Goal: Transaction & Acquisition: Purchase product/service

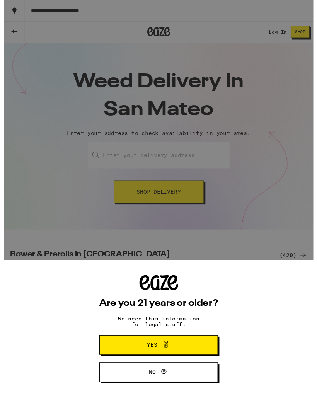
click at [190, 351] on button "Yes" at bounding box center [159, 354] width 122 height 20
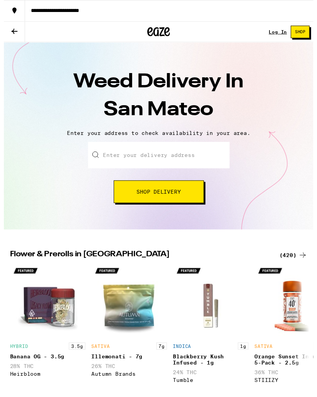
click at [184, 196] on button "Shop Delivery" at bounding box center [159, 196] width 92 height 23
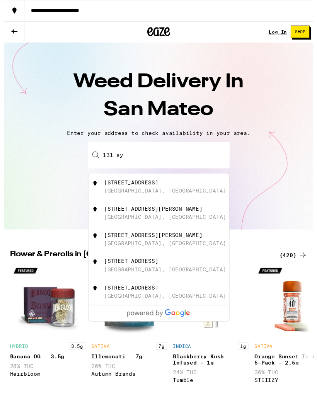
click at [158, 190] on div "[STREET_ADDRESS]" at bounding box center [131, 187] width 56 height 6
type input "[STREET_ADDRESS]"
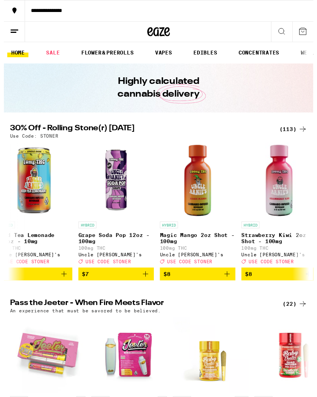
scroll to position [0, 516]
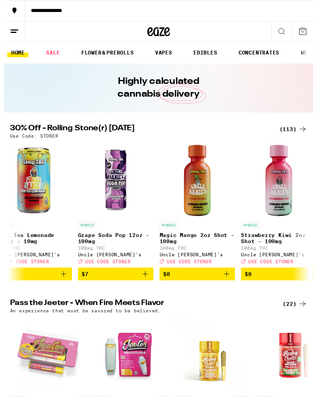
click at [147, 286] on icon "Add to bag" at bounding box center [144, 280] width 9 height 9
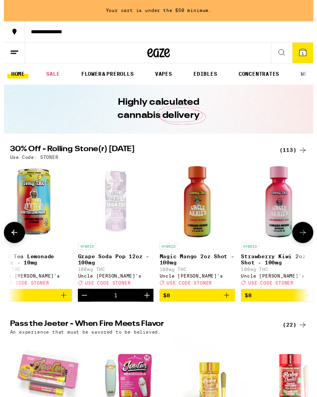
click at [147, 307] on icon "Increment" at bounding box center [146, 302] width 9 height 9
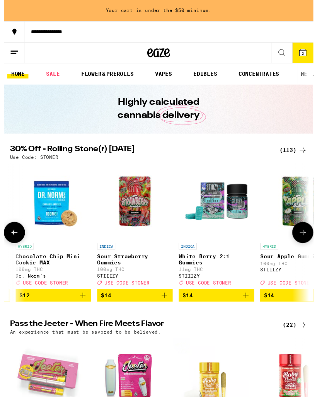
scroll to position [0, 1334]
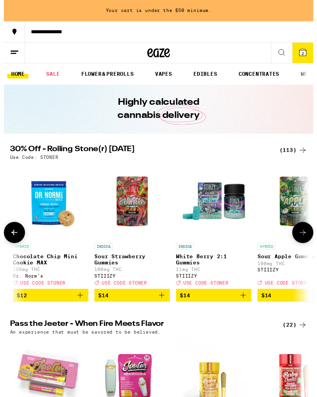
click at [236, 210] on img "Open page for White Berry 2:1 Gummies from STIIIZY" at bounding box center [214, 206] width 77 height 77
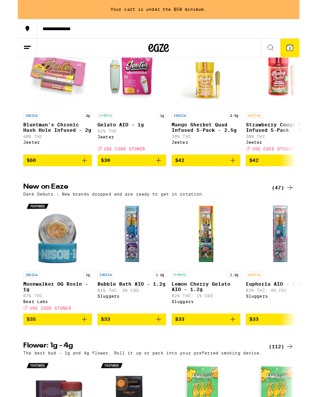
scroll to position [302, 0]
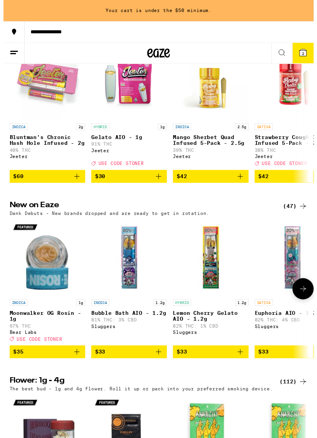
click at [128, 295] on img "Open page for Bubble Bath AIO - 1.2g from Sluggers" at bounding box center [128, 262] width 77 height 77
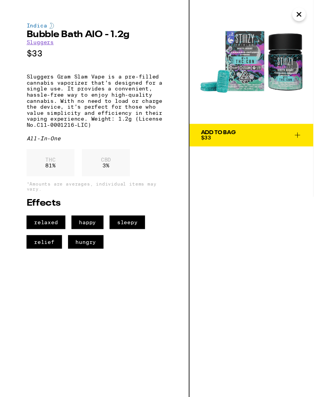
click at [301, 15] on icon "Close" at bounding box center [302, 15] width 9 height 12
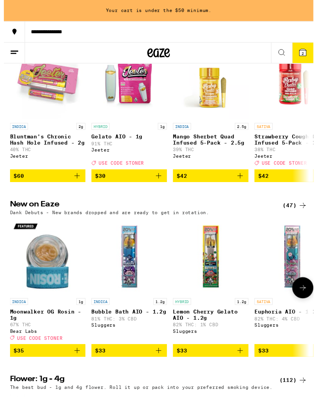
click at [303, 300] on icon at bounding box center [306, 294] width 9 height 9
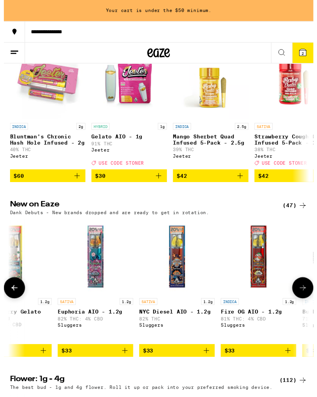
scroll to position [0, 221]
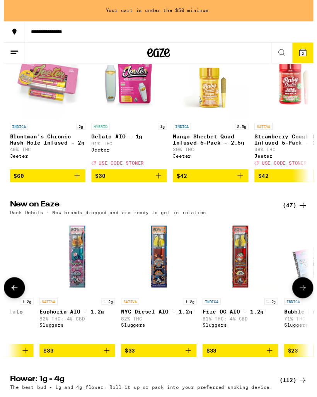
click at [79, 288] on img "Open page for Euphoria AIO - 1.2g from Sluggers" at bounding box center [74, 262] width 77 height 77
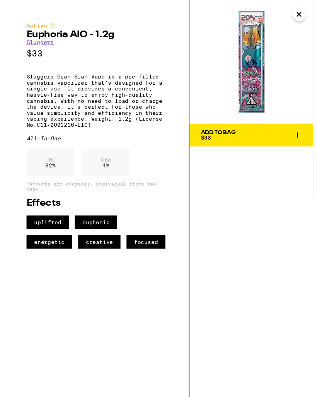
click at [304, 135] on icon at bounding box center [300, 138] width 9 height 9
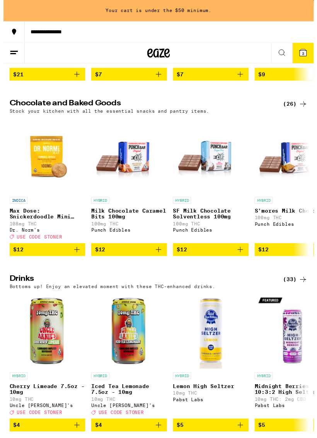
scroll to position [2177, 0]
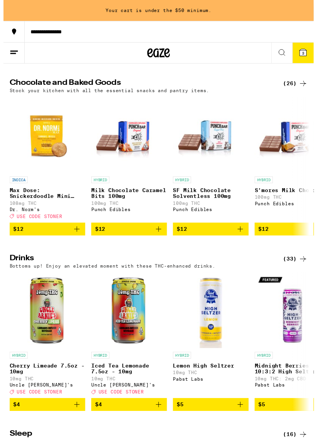
click at [151, 239] on span "$12" at bounding box center [129, 234] width 70 height 9
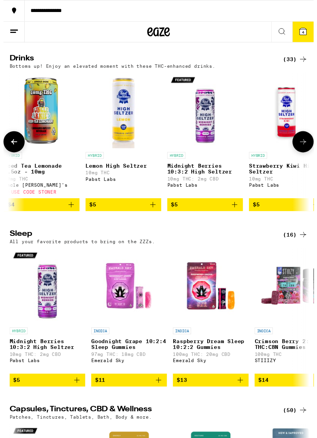
scroll to position [0, 96]
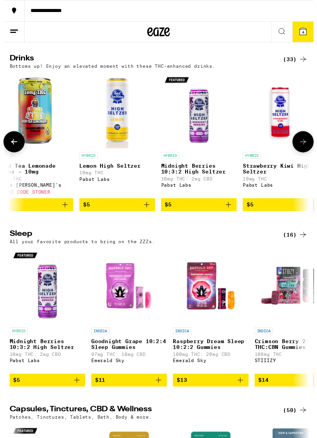
click at [233, 214] on icon "Add to bag" at bounding box center [230, 208] width 9 height 9
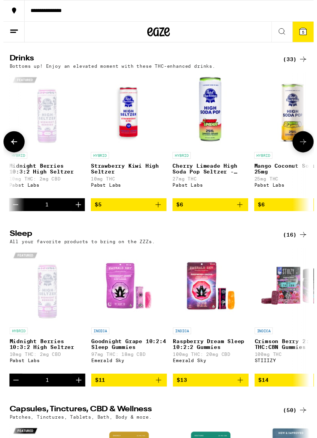
scroll to position [0, 252]
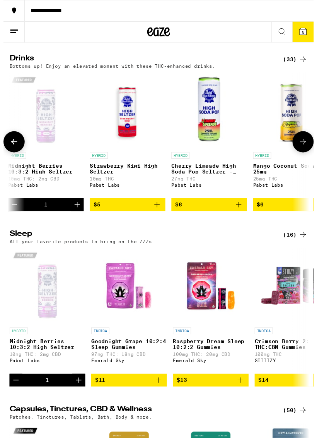
click at [155, 214] on icon "Add to bag" at bounding box center [156, 208] width 9 height 9
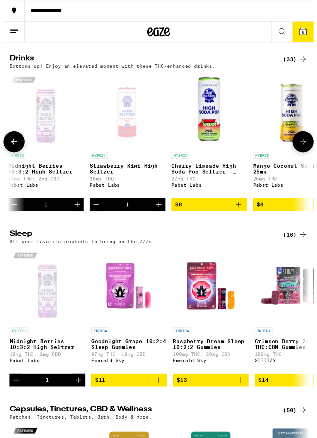
click at [247, 216] on button "$6" at bounding box center [210, 208] width 77 height 13
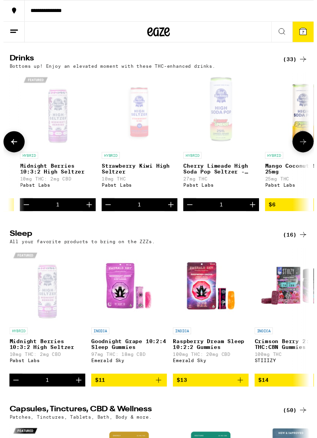
scroll to position [0, 209]
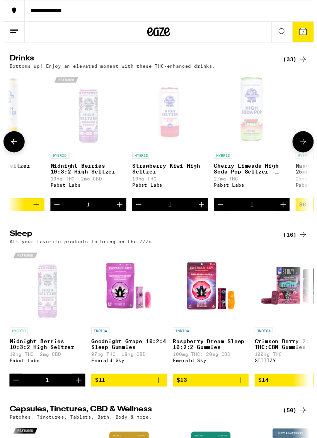
click at [141, 214] on icon "Decrement" at bounding box center [138, 208] width 9 height 9
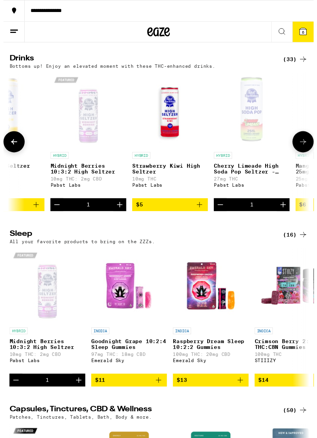
click at [57, 214] on icon "Decrement" at bounding box center [54, 208] width 9 height 9
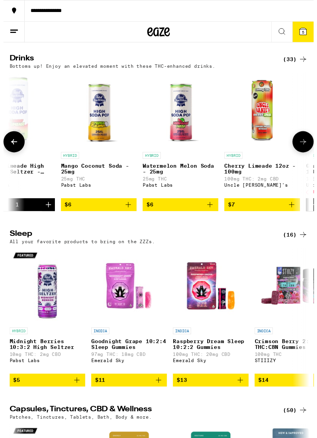
scroll to position [0, 502]
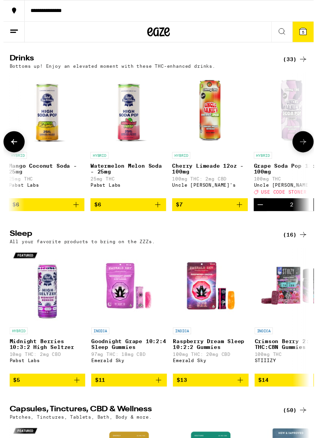
click at [246, 216] on button "$7" at bounding box center [211, 208] width 77 height 13
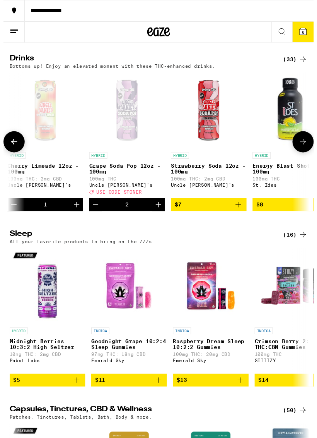
scroll to position [0, 674]
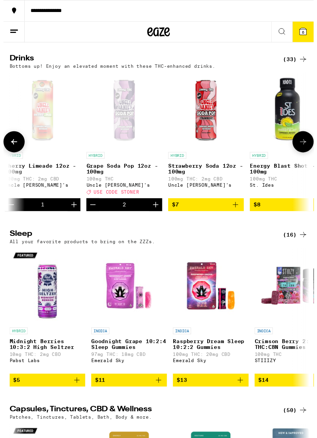
click at [245, 216] on button "$7" at bounding box center [206, 208] width 77 height 13
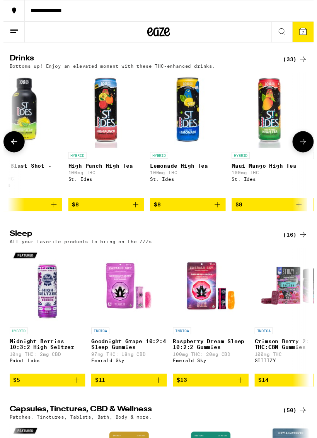
scroll to position [0, 955]
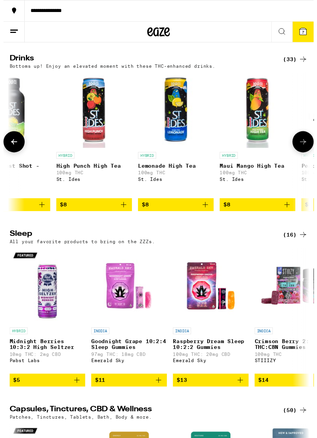
click at [210, 214] on icon "Add to bag" at bounding box center [206, 208] width 9 height 9
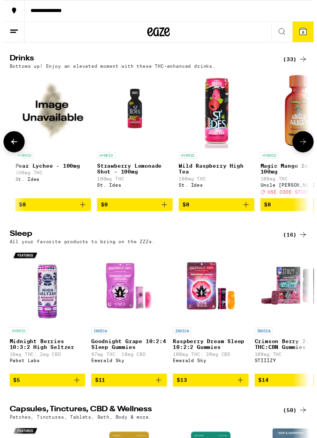
scroll to position [0, 1249]
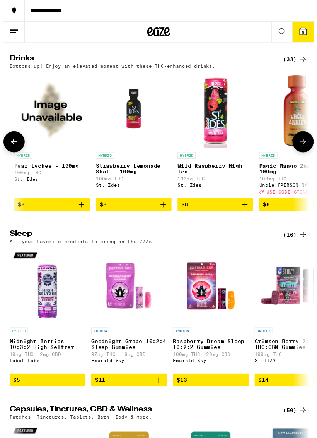
click at [249, 214] on icon "Add to bag" at bounding box center [246, 208] width 9 height 9
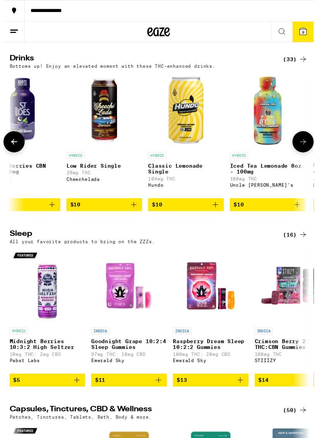
scroll to position [0, 1782]
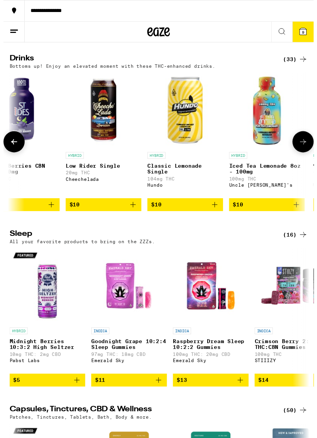
click at [217, 212] on icon "Add to bag" at bounding box center [215, 208] width 5 height 5
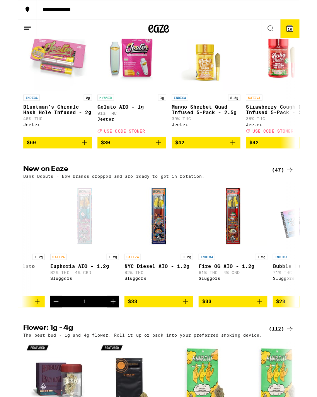
scroll to position [300, 0]
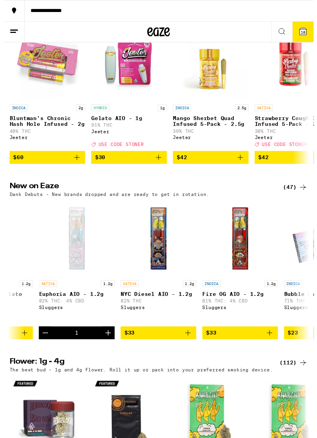
click at [308, 31] on span "10" at bounding box center [306, 33] width 5 height 5
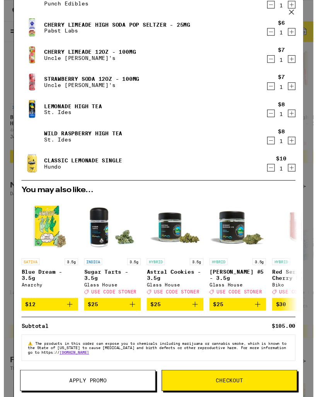
scroll to position [99, 0]
click at [118, 392] on span "Apply Promo" at bounding box center [86, 389] width 138 height 5
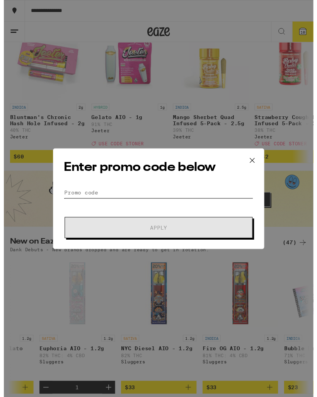
click at [102, 196] on input "Promo Code" at bounding box center [159, 198] width 194 height 12
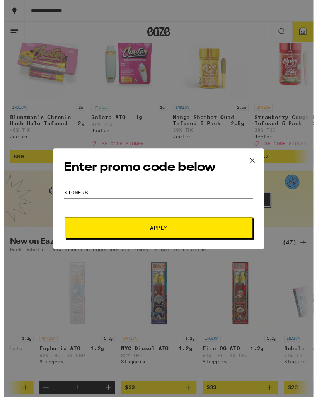
type input "Stoners"
click at [176, 235] on span "Apply" at bounding box center [158, 233] width 139 height 5
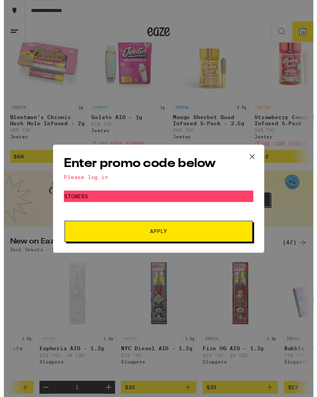
click at [256, 161] on icon at bounding box center [255, 161] width 12 height 12
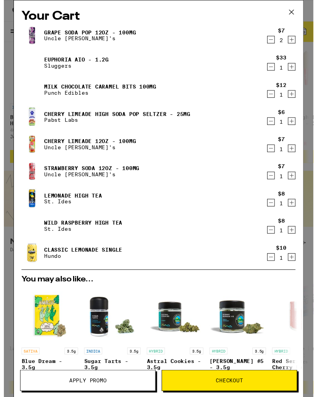
click at [297, 12] on icon at bounding box center [295, 13] width 12 height 12
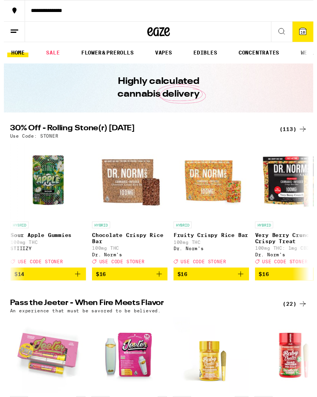
click at [15, 57] on link "HOME" at bounding box center [14, 54] width 22 height 9
click at [10, 50] on link "HOME" at bounding box center [14, 54] width 22 height 9
click at [307, 27] on icon at bounding box center [306, 31] width 9 height 9
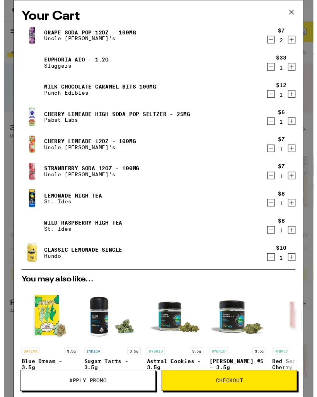
click at [129, 387] on button "Apply Promo" at bounding box center [86, 390] width 139 height 22
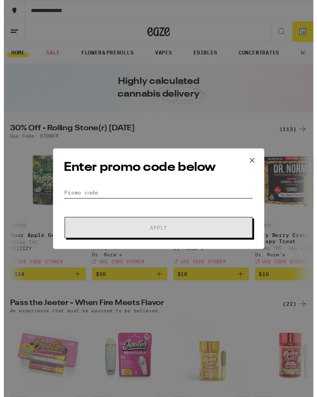
click at [139, 197] on input "Promo Code" at bounding box center [159, 198] width 194 height 12
type input "S"
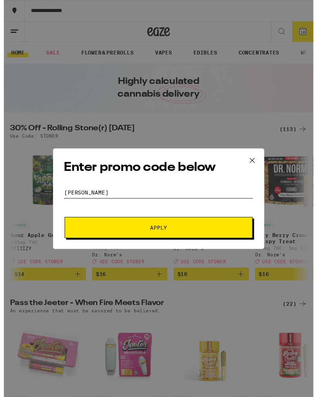
type input "STONER"
click at [214, 239] on button "Apply" at bounding box center [158, 234] width 193 height 22
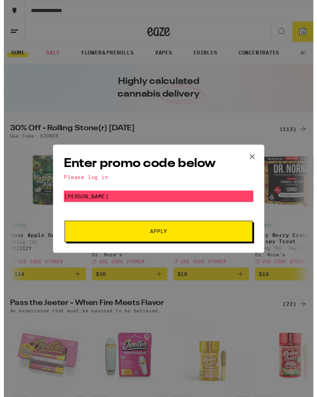
click at [89, 181] on div "Please log in" at bounding box center [159, 181] width 194 height 6
click at [262, 160] on button at bounding box center [255, 161] width 24 height 25
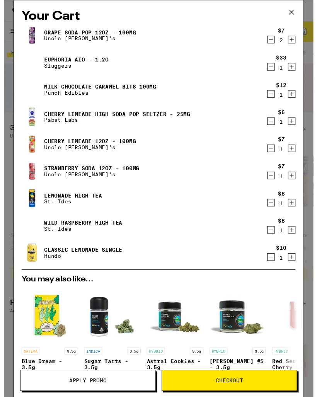
click at [295, 12] on icon at bounding box center [295, 13] width 12 height 12
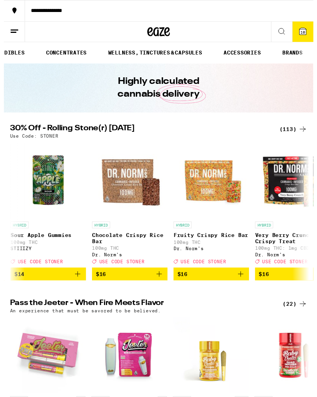
click at [7, 37] on button at bounding box center [11, 32] width 22 height 21
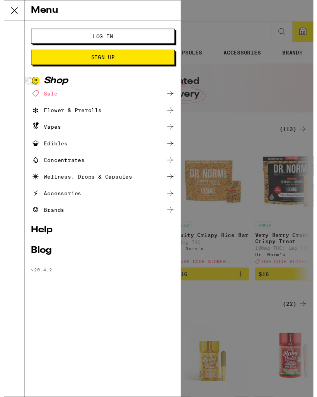
scroll to position [0, 199]
click at [128, 58] on span "Sign Up" at bounding box center [101, 58] width 85 height 5
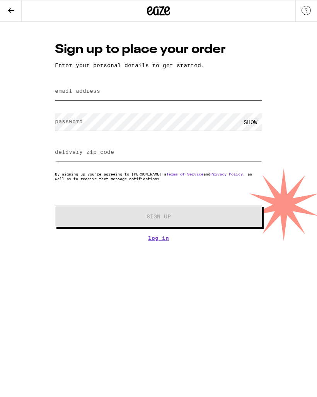
click at [101, 91] on input "email address" at bounding box center [158, 91] width 207 height 17
type input "[EMAIL_ADDRESS][DOMAIN_NAME]"
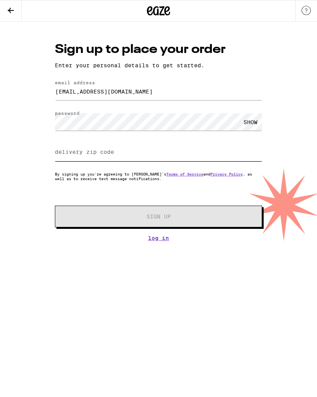
click at [127, 155] on input "delivery zip code" at bounding box center [158, 152] width 207 height 17
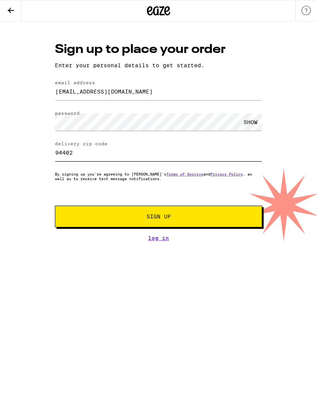
type input "94402"
click at [184, 219] on span "Sign Up" at bounding box center [159, 216] width 154 height 5
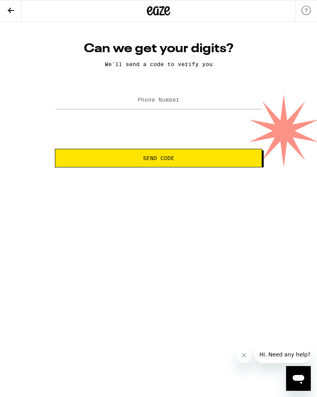
click at [175, 99] on label "Phone Number" at bounding box center [159, 100] width 42 height 6
type input "[PHONE_NUMBER]"
click at [223, 155] on button "Send Code" at bounding box center [158, 158] width 207 height 19
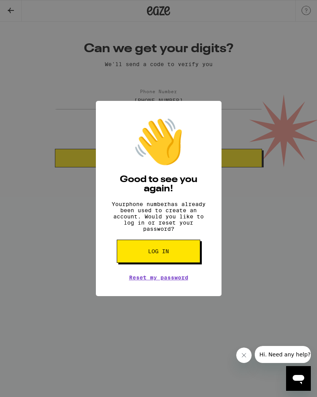
click at [176, 255] on button "Log in" at bounding box center [159, 251] width 84 height 23
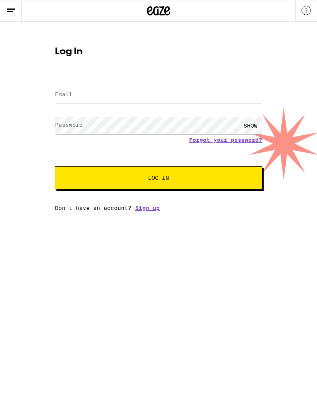
click at [224, 142] on form "Email Email Password Password SHOW Forgot your password? Log In" at bounding box center [158, 133] width 207 height 114
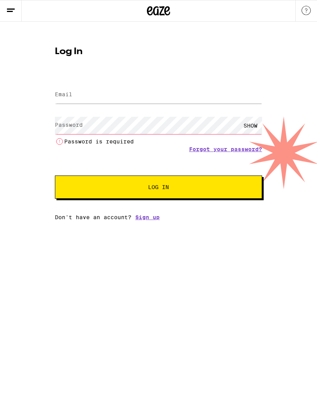
click at [221, 150] on link "Forgot your password?" at bounding box center [225, 149] width 73 height 6
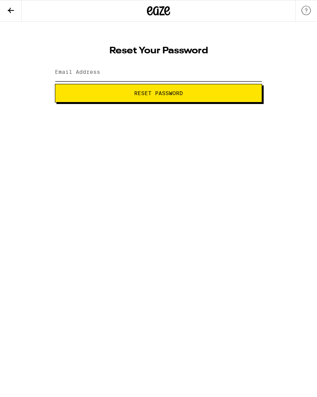
click at [114, 71] on input "Email Address" at bounding box center [158, 72] width 207 height 17
type input "[EMAIL_ADDRESS][DOMAIN_NAME]"
click at [189, 93] on span "Reset Password" at bounding box center [159, 93] width 194 height 5
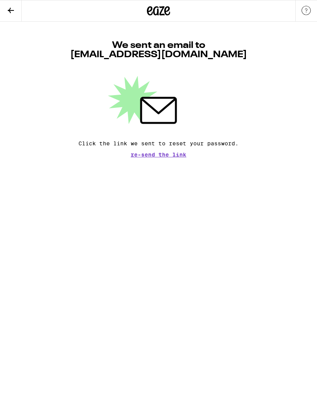
click at [15, 10] on button at bounding box center [11, 10] width 22 height 21
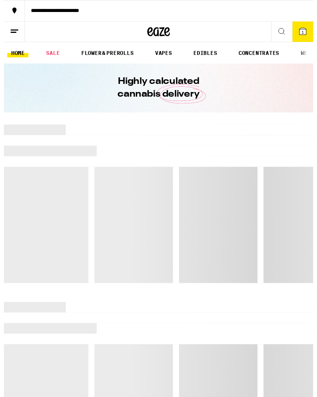
click at [307, 35] on span "1" at bounding box center [306, 33] width 2 height 5
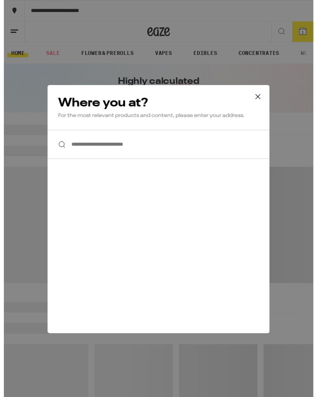
click at [135, 148] on input "**********" at bounding box center [159, 148] width 228 height 30
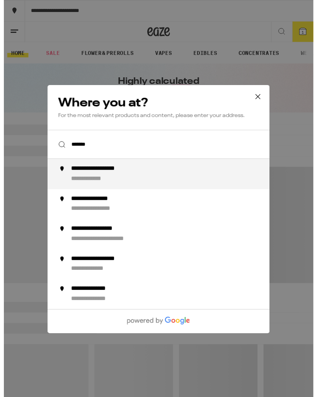
click at [158, 181] on div "**********" at bounding box center [174, 178] width 211 height 19
type input "**********"
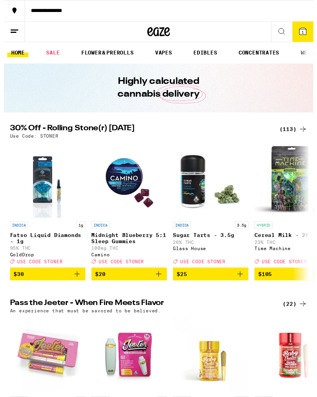
click at [306, 32] on span "1" at bounding box center [306, 33] width 2 height 5
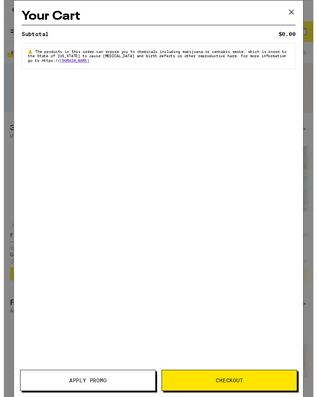
click at [299, 11] on icon at bounding box center [295, 13] width 12 height 12
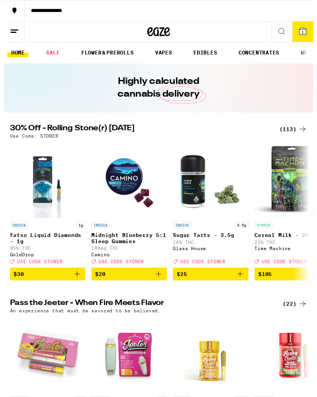
click at [12, 8] on icon at bounding box center [10, 10] width 9 height 9
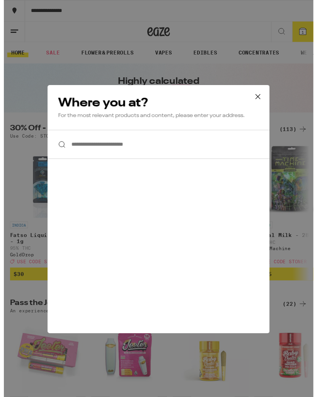
click at [263, 101] on icon at bounding box center [261, 99] width 12 height 12
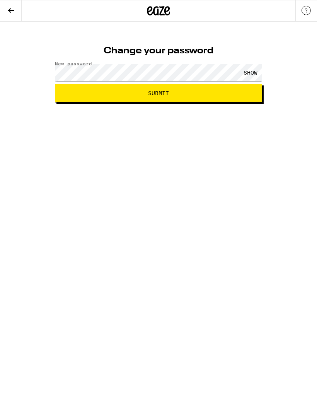
click at [178, 99] on button "Submit" at bounding box center [158, 93] width 207 height 19
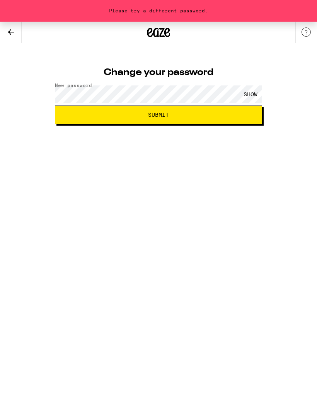
click at [249, 98] on div "SHOW" at bounding box center [250, 94] width 23 height 17
click at [191, 106] on button "Submit" at bounding box center [158, 115] width 207 height 19
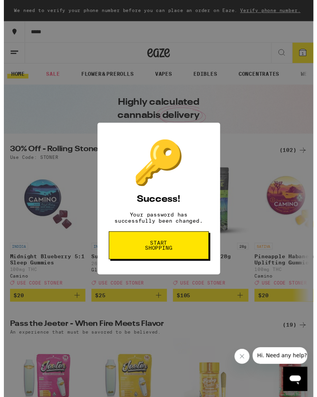
click at [282, 121] on div "🔑 Success! Your password has successfully been changed. Start shopping" at bounding box center [158, 203] width 317 height 407
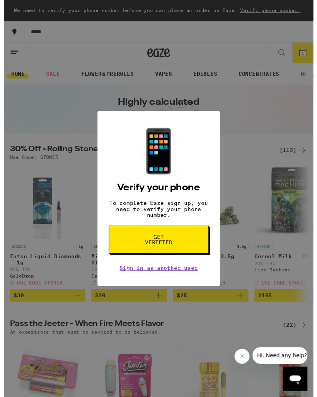
click at [271, 151] on div "📱 Verify your phone To complete Eaze sign up, you need to verify your phone num…" at bounding box center [158, 203] width 317 height 407
click at [167, 250] on span "Get verified" at bounding box center [159, 245] width 40 height 11
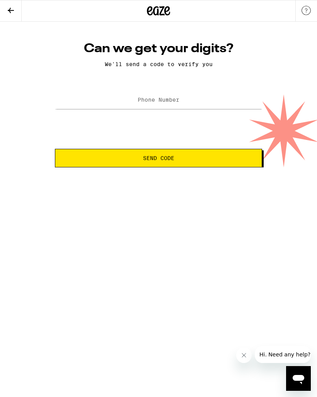
click at [216, 157] on span "Send Code" at bounding box center [159, 158] width 194 height 5
click at [198, 106] on input "Phone Number" at bounding box center [158, 100] width 207 height 17
type input "[PHONE_NUMBER]"
click at [198, 161] on span "Send Code" at bounding box center [159, 158] width 194 height 5
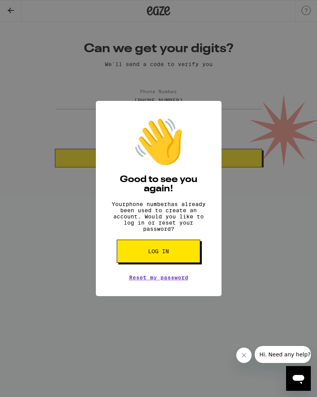
click at [183, 253] on button "Log in" at bounding box center [159, 251] width 84 height 23
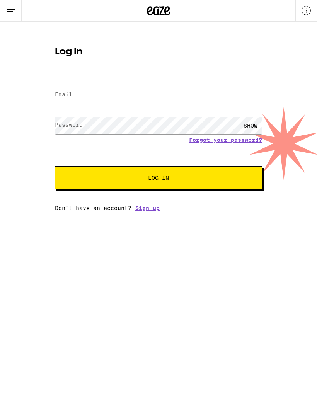
click at [161, 93] on input "Email" at bounding box center [158, 94] width 207 height 17
type input "[EMAIL_ADDRESS][DOMAIN_NAME]"
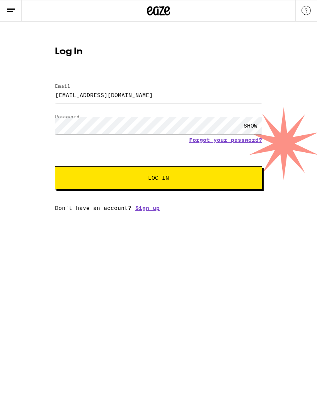
click at [107, 184] on button "Log In" at bounding box center [158, 177] width 207 height 23
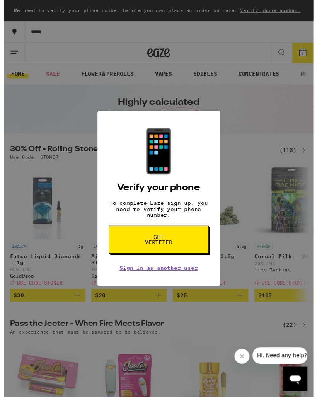
click at [262, 244] on div "📱 Verify your phone To complete Eaze sign up, you need to verify your phone num…" at bounding box center [158, 203] width 317 height 407
click at [170, 247] on span "Get verified" at bounding box center [159, 245] width 40 height 11
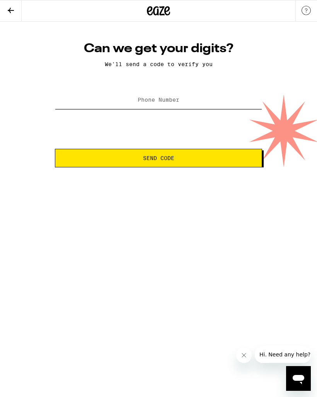
click at [175, 97] on input "Phone Number" at bounding box center [158, 100] width 207 height 17
click at [6, 6] on icon at bounding box center [10, 10] width 9 height 9
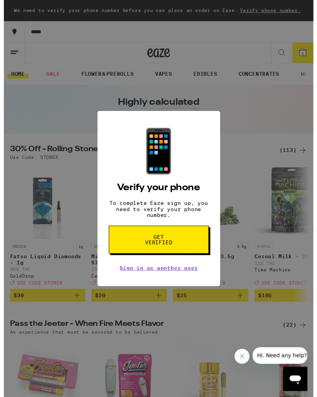
click at [261, 127] on div "📱 Verify your phone To complete Eaze sign up, you need to verify your phone num…" at bounding box center [158, 203] width 317 height 407
click at [245, 351] on button "Close message from company" at bounding box center [242, 356] width 15 height 15
click at [168, 179] on div "📱" at bounding box center [159, 154] width 54 height 51
click at [173, 249] on span "Get verified" at bounding box center [159, 245] width 40 height 11
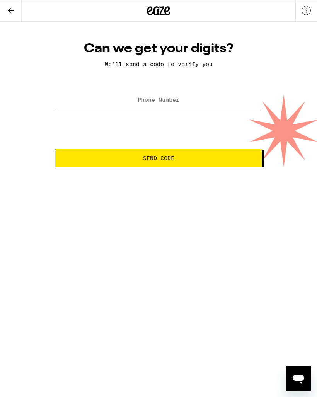
click at [169, 100] on label "Phone Number" at bounding box center [159, 100] width 42 height 6
click at [7, 10] on icon at bounding box center [10, 10] width 9 height 9
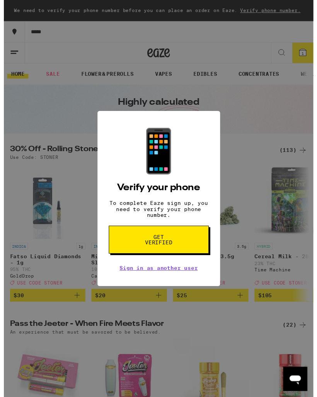
click at [256, 74] on div "📱 Verify your phone To complete Eaze sign up, you need to verify your phone num…" at bounding box center [158, 203] width 317 height 407
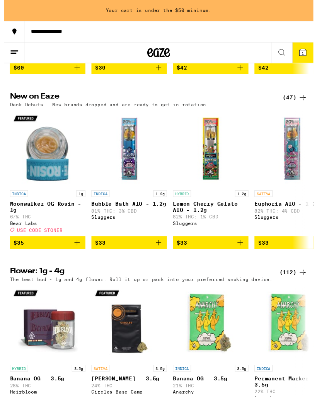
scroll to position [413, 0]
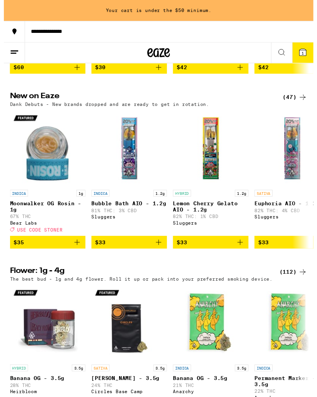
click at [285, 253] on span "$33" at bounding box center [296, 248] width 70 height 9
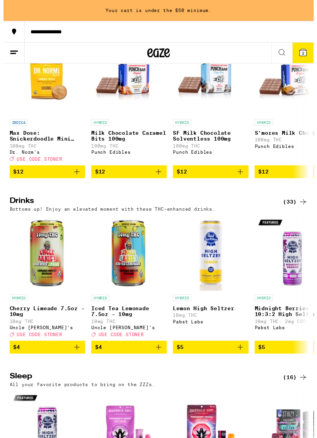
scroll to position [2315, 0]
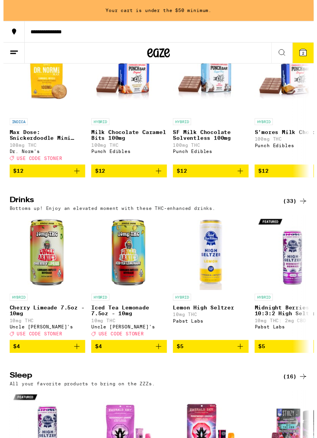
click at [160, 180] on icon "Add to bag" at bounding box center [158, 174] width 9 height 9
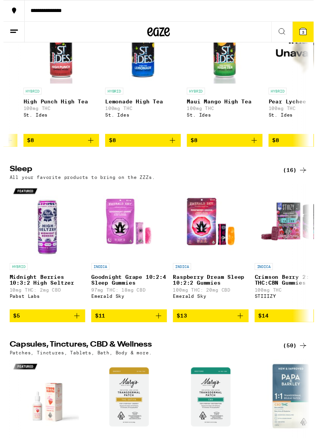
scroll to position [0, 988]
click at [177, 150] on button "$8" at bounding box center [142, 143] width 77 height 13
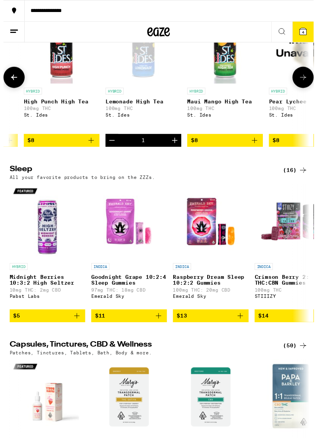
click at [258, 148] on icon "Add to bag" at bounding box center [256, 143] width 9 height 9
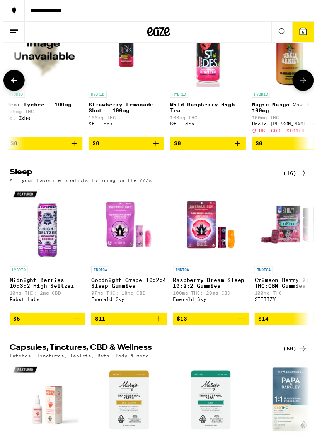
scroll to position [0, 1283]
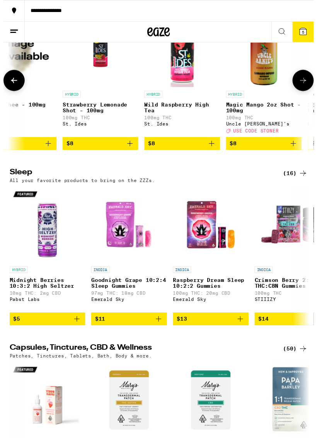
click at [216, 151] on icon "Add to bag" at bounding box center [212, 146] width 9 height 9
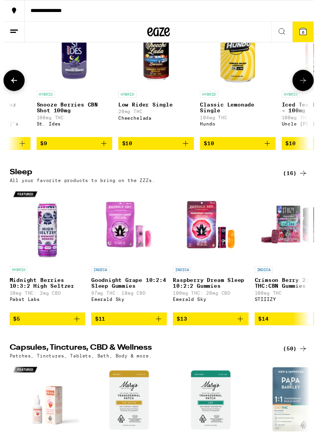
scroll to position [0, 1729]
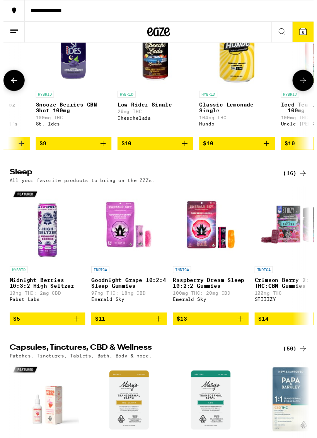
click at [266, 151] on icon "Add to bag" at bounding box center [268, 146] width 9 height 9
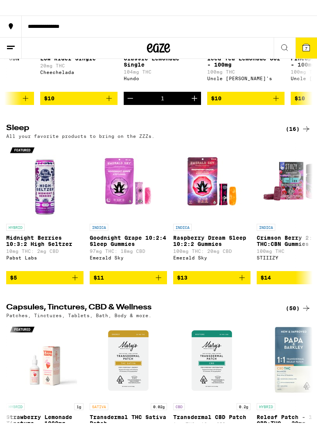
scroll to position [2574, 0]
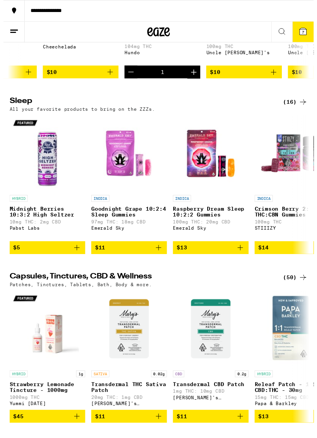
click at [161, 257] on icon "Add to bag" at bounding box center [158, 252] width 9 height 9
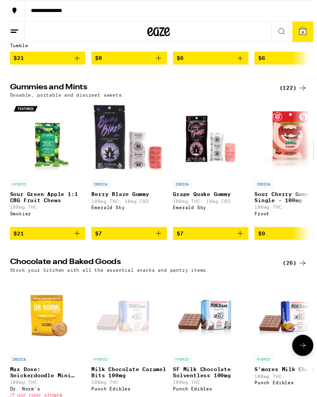
scroll to position [2049, 0]
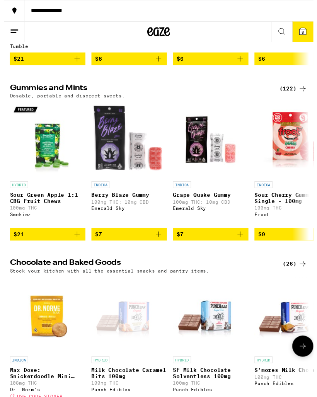
click at [301, 38] on button "8" at bounding box center [307, 32] width 22 height 21
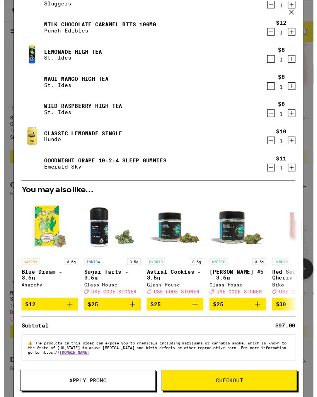
scroll to position [72, 0]
click at [133, 387] on button "Apply Promo" at bounding box center [86, 390] width 139 height 22
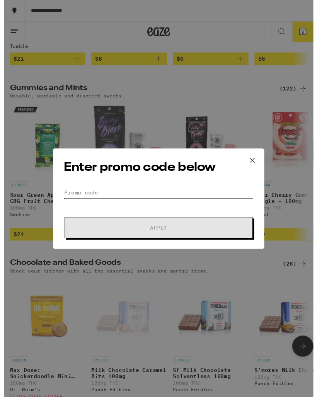
click at [110, 199] on input "Promo Code" at bounding box center [159, 198] width 194 height 12
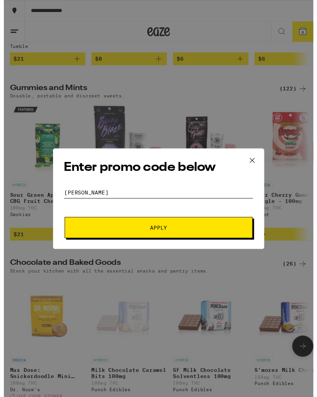
type input "[PERSON_NAME]"
click at [200, 236] on span "Apply" at bounding box center [158, 233] width 139 height 5
click at [159, 233] on span "Apply" at bounding box center [158, 233] width 17 height 5
click at [188, 233] on span "Apply" at bounding box center [158, 233] width 139 height 5
click at [182, 230] on button "Apply" at bounding box center [158, 234] width 193 height 22
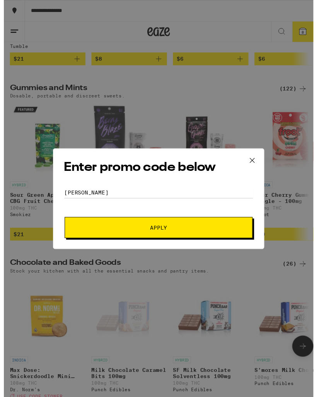
click at [258, 162] on icon at bounding box center [255, 165] width 12 height 12
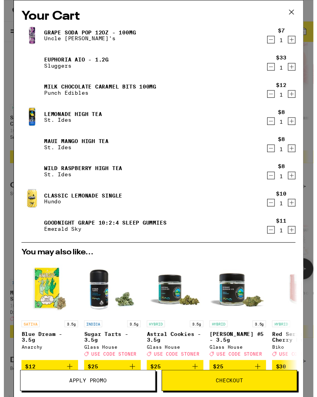
click at [248, 394] on button "Checkout" at bounding box center [231, 390] width 139 height 22
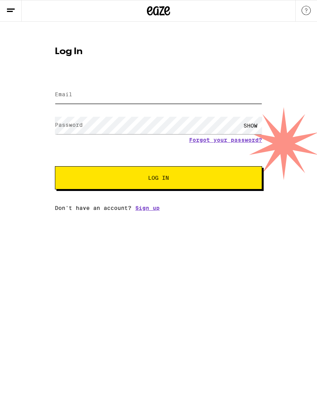
click at [127, 97] on input "Email" at bounding box center [158, 94] width 207 height 17
type input "[EMAIL_ADDRESS][DOMAIN_NAME]"
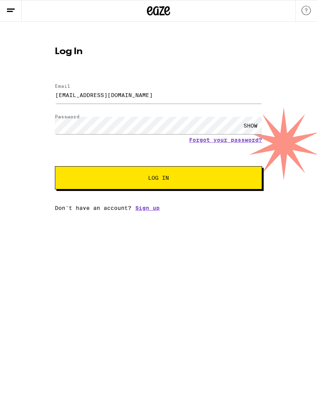
click at [199, 177] on span "Log In" at bounding box center [158, 177] width 145 height 5
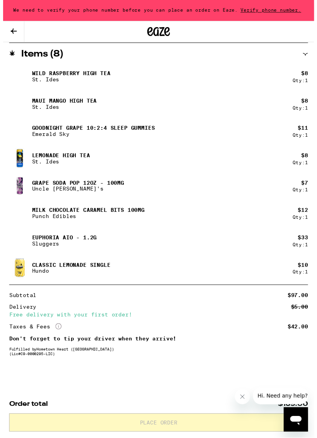
scroll to position [420, 0]
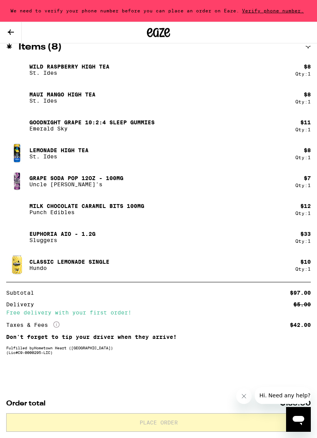
click at [248, 397] on button "Close message from company" at bounding box center [243, 395] width 15 height 15
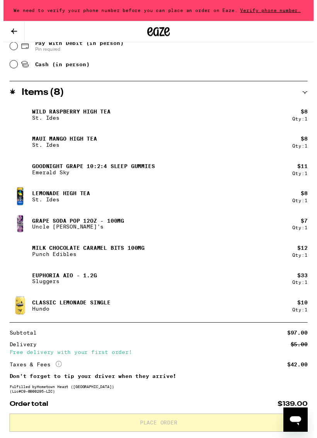
scroll to position [370, 0]
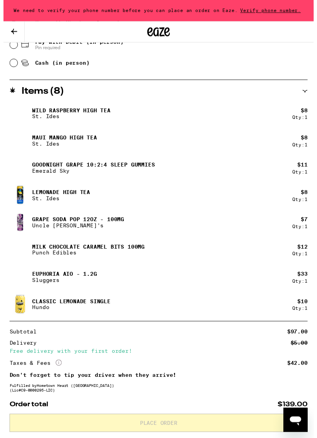
click at [11, 31] on icon at bounding box center [11, 31] width 6 height 5
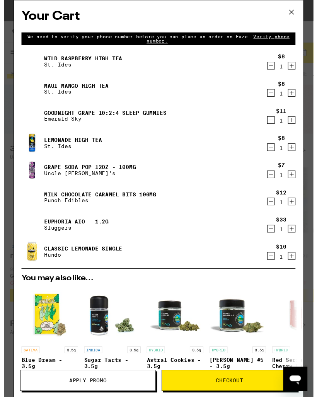
click at [271, 239] on icon "Decrement" at bounding box center [274, 234] width 7 height 9
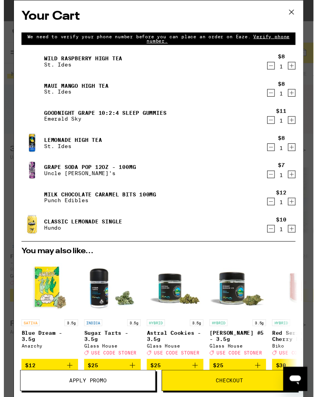
click at [120, 388] on span "Apply Promo" at bounding box center [86, 389] width 138 height 5
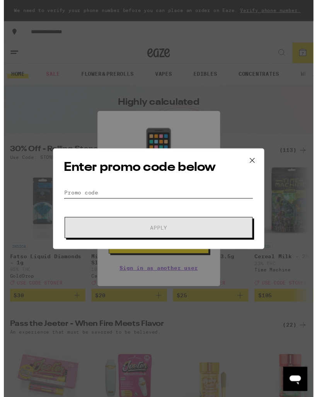
click at [123, 195] on input "Promo Code" at bounding box center [159, 198] width 194 height 12
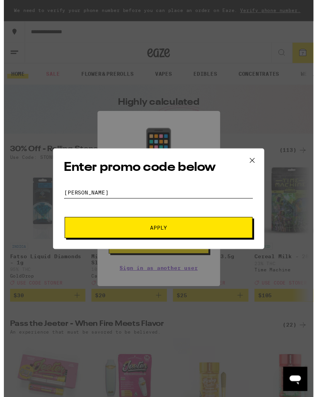
type input "[PERSON_NAME]"
click at [171, 241] on button "Apply" at bounding box center [158, 234] width 193 height 22
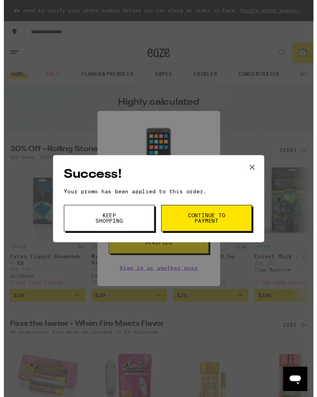
click at [221, 223] on span "Continue to payment" at bounding box center [207, 223] width 39 height 11
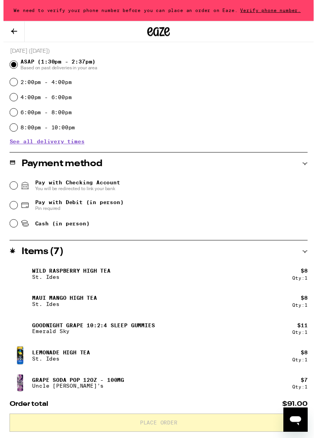
scroll to position [206, 0]
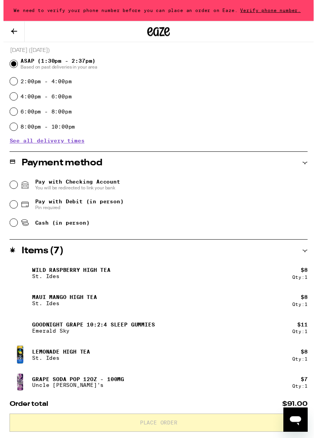
click at [13, 230] on input "Cash (in person)" at bounding box center [11, 228] width 8 height 8
radio input "true"
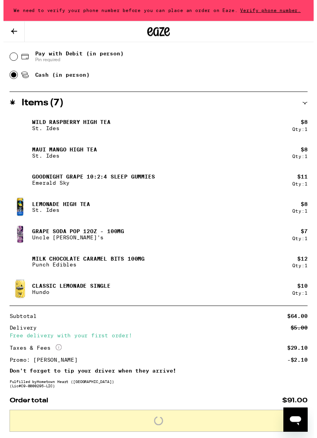
scroll to position [404, 0]
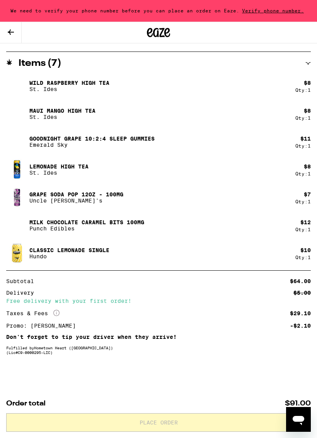
click at [276, 9] on span "Verify phone number." at bounding box center [273, 10] width 67 height 5
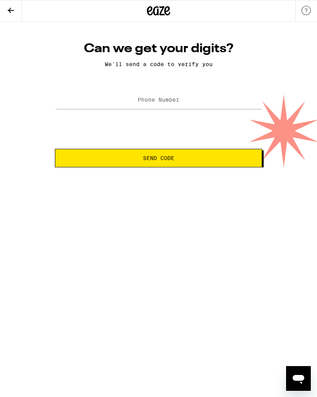
click at [181, 88] on div "Can we get your digits? We'll send a code to verify you Phone Number Send Code" at bounding box center [158, 104] width 223 height 127
click at [162, 108] on input "Phone Number" at bounding box center [158, 100] width 207 height 17
type input "[PHONE_NUMBER]"
click at [189, 163] on button "Send Code" at bounding box center [158, 158] width 207 height 19
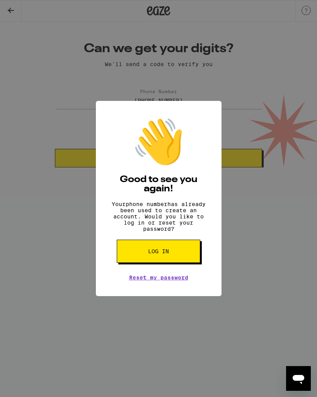
click at [179, 263] on button "Log in" at bounding box center [159, 251] width 84 height 23
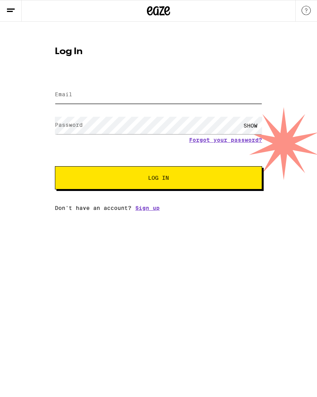
click at [101, 95] on input "Email" at bounding box center [158, 94] width 207 height 17
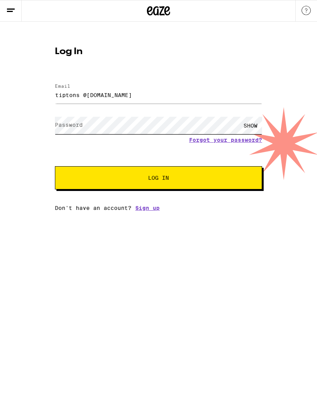
click at [114, 119] on form "Email Email [EMAIL_ADDRESS][DOMAIN_NAME] Password Password SHOW Forgot your pas…" at bounding box center [158, 133] width 207 height 114
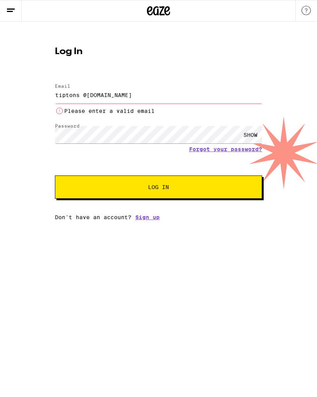
click at [219, 187] on span "Log In" at bounding box center [158, 187] width 145 height 5
click at [83, 91] on input "tiptons @[DOMAIN_NAME]" at bounding box center [158, 94] width 207 height 17
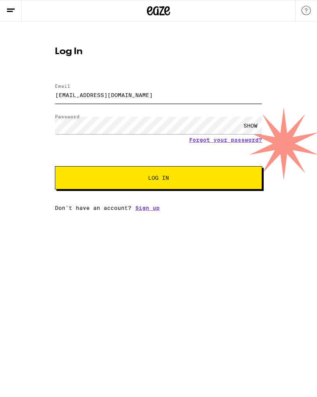
type input "[EMAIL_ADDRESS][DOMAIN_NAME]"
click at [200, 176] on button "Log In" at bounding box center [158, 177] width 207 height 23
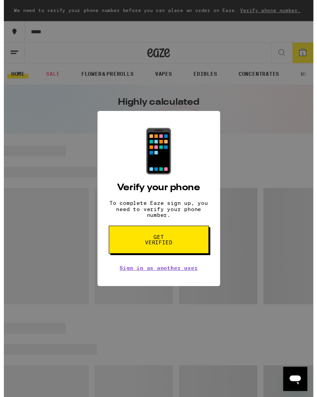
click at [176, 248] on span "Get verified" at bounding box center [159, 245] width 40 height 11
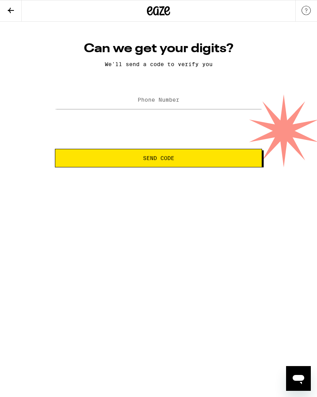
click at [170, 103] on label "Phone Number" at bounding box center [159, 100] width 42 height 6
type input "[PHONE_NUMBER]"
click at [159, 159] on button "Send Code" at bounding box center [158, 158] width 207 height 19
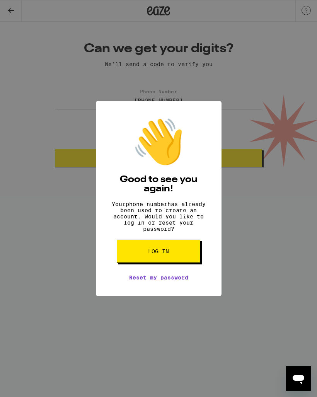
click at [250, 171] on div "👋 Good to see you again! Your phone number has already been used to create an a…" at bounding box center [158, 198] width 317 height 397
